Goal: Task Accomplishment & Management: Use online tool/utility

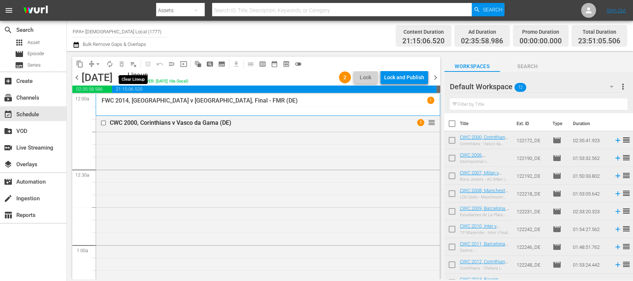
click at [132, 60] on span "playlist_remove_outlined" at bounding box center [133, 63] width 7 height 7
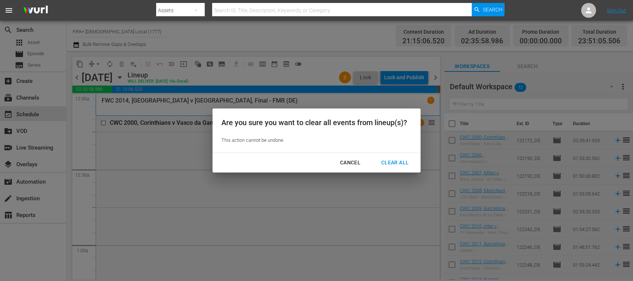
click at [392, 161] on div "Clear All" at bounding box center [394, 162] width 39 height 9
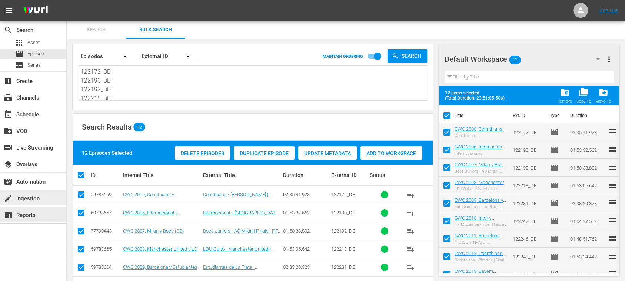
scroll to position [81, 0]
click at [37, 199] on div "create Ingestion" at bounding box center [21, 197] width 42 height 7
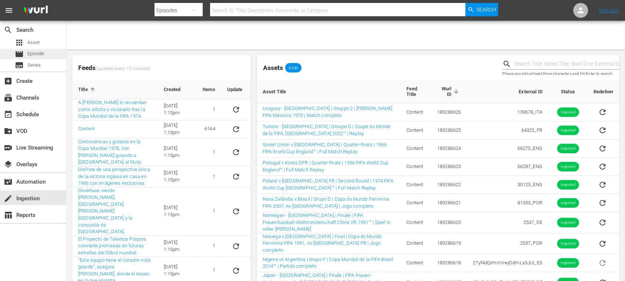
click at [45, 50] on div "movie Episode" at bounding box center [33, 54] width 66 height 10
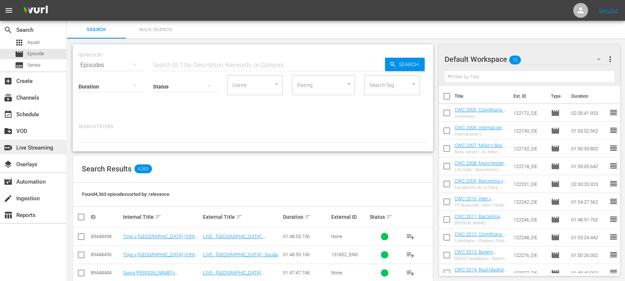
click at [29, 149] on div "switch_video Live Streaming" at bounding box center [21, 146] width 42 height 7
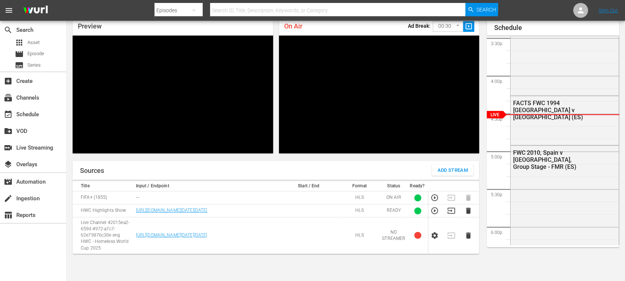
scroll to position [1190, 0]
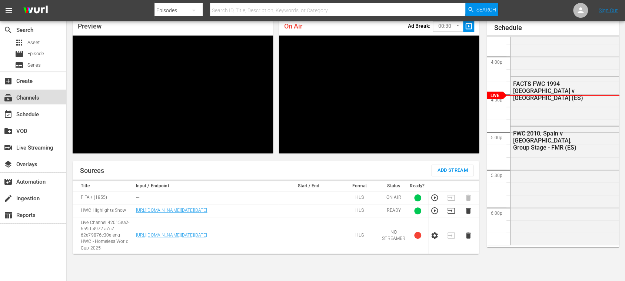
click at [36, 96] on div "subscriptions Channels" at bounding box center [21, 96] width 42 height 7
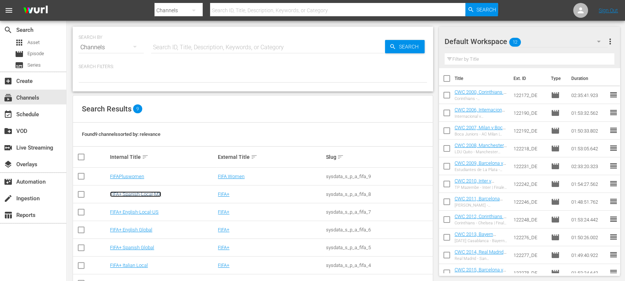
click at [155, 195] on link "FIFA+ Spanish-Local-MX" at bounding box center [135, 195] width 51 height 6
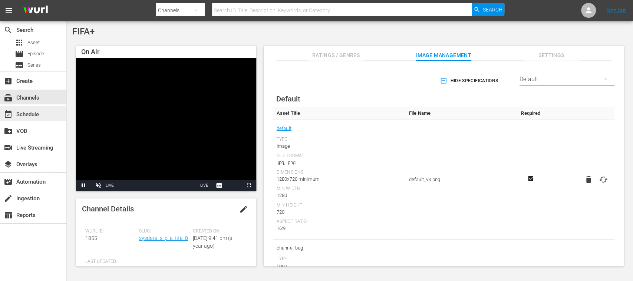
click at [32, 116] on div "event_available Schedule" at bounding box center [21, 113] width 42 height 7
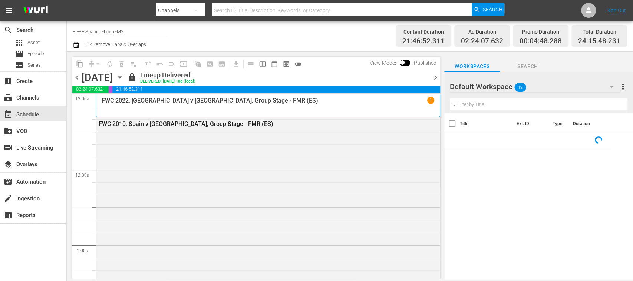
click at [437, 76] on span "chevron_right" at bounding box center [435, 77] width 9 height 9
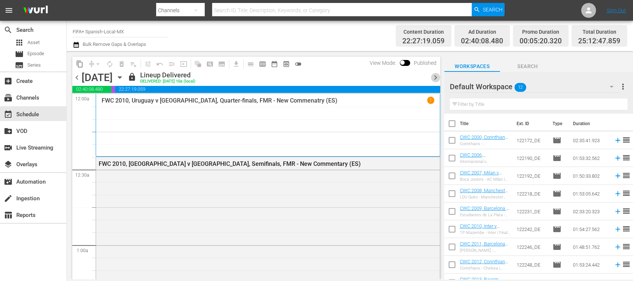
click at [435, 76] on span "chevron_right" at bounding box center [435, 77] width 9 height 9
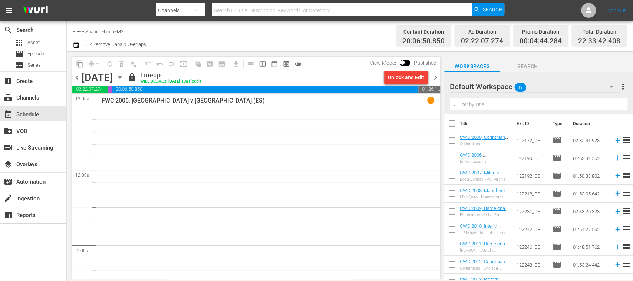
click at [409, 82] on div "Unlock and Edit" at bounding box center [406, 77] width 36 height 13
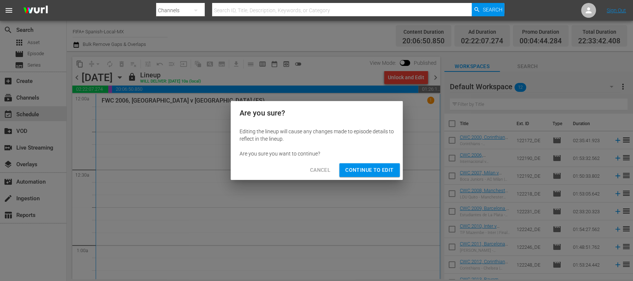
click at [383, 169] on span "Continue to Edit" at bounding box center [369, 170] width 48 height 9
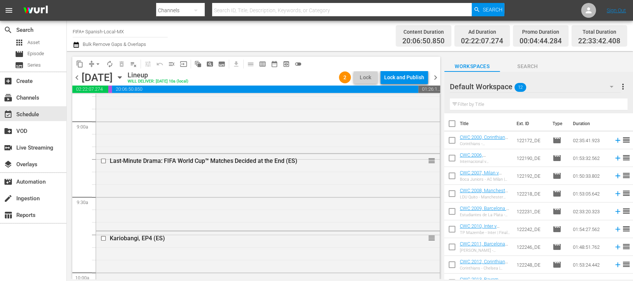
scroll to position [1302, 0]
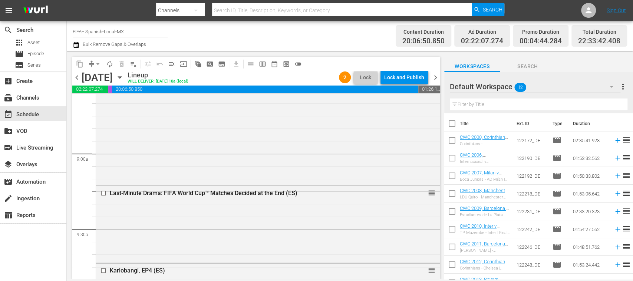
click at [624, 84] on span "more_vert" at bounding box center [622, 86] width 9 height 9
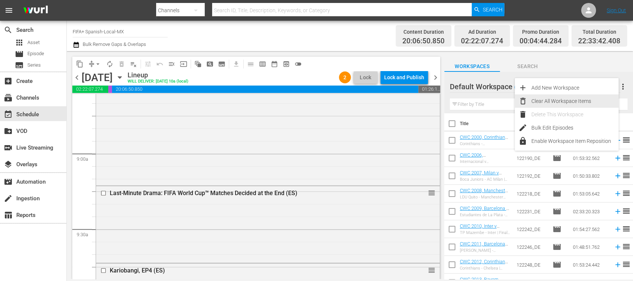
click at [585, 99] on div "Clear All Workspace Items" at bounding box center [574, 101] width 87 height 13
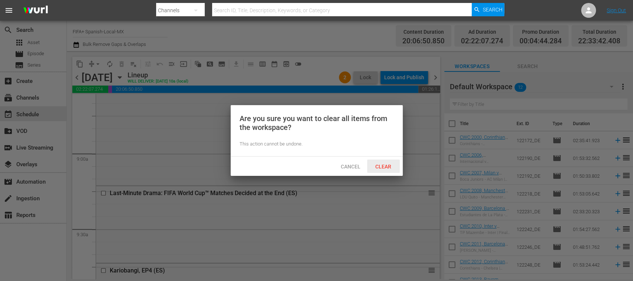
click at [381, 164] on span "Clear" at bounding box center [383, 167] width 28 height 6
